Goal: Navigation & Orientation: Understand site structure

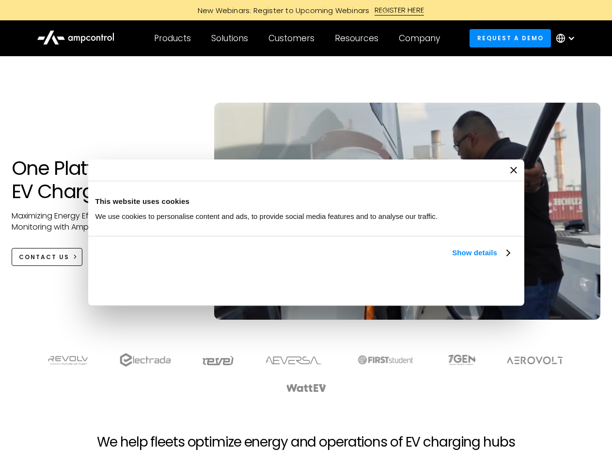
click at [452, 259] on link "Show details" at bounding box center [480, 253] width 57 height 12
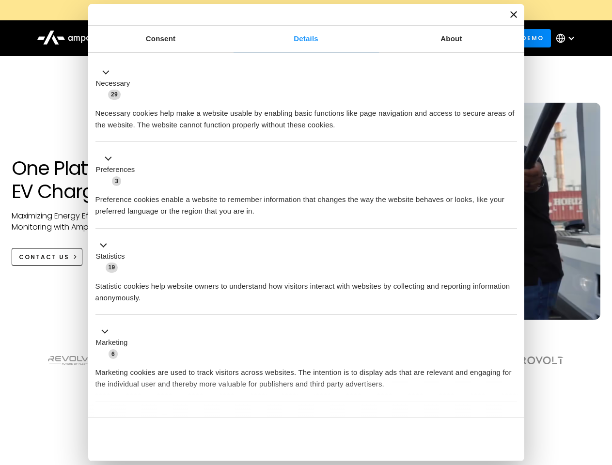
click at [511, 316] on li "Statistics 19 Statistic cookies help website owners to understand how visitors …" at bounding box center [306, 272] width 422 height 87
click at [602, 391] on section at bounding box center [306, 373] width 612 height 60
click at [298, 38] on div "Customers" at bounding box center [292, 38] width 46 height 11
click at [172, 38] on div "Products" at bounding box center [172, 38] width 37 height 11
click at [230, 38] on div "Solutions" at bounding box center [229, 38] width 37 height 11
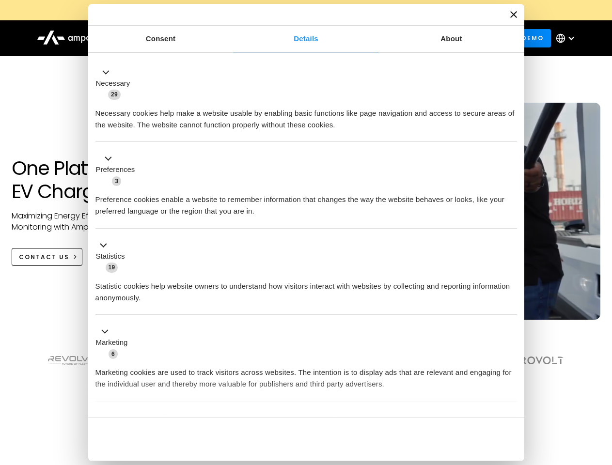
click at [293, 38] on div "Customers" at bounding box center [292, 38] width 46 height 11
click at [359, 38] on div "Resources" at bounding box center [357, 38] width 44 height 11
click at [423, 38] on div "Company" at bounding box center [419, 38] width 41 height 11
click at [568, 38] on div at bounding box center [572, 38] width 8 height 8
